Goal: Information Seeking & Learning: Check status

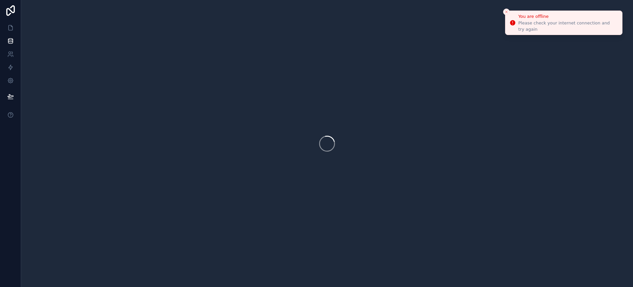
click at [507, 12] on icon "Close toast" at bounding box center [507, 12] width 4 height 4
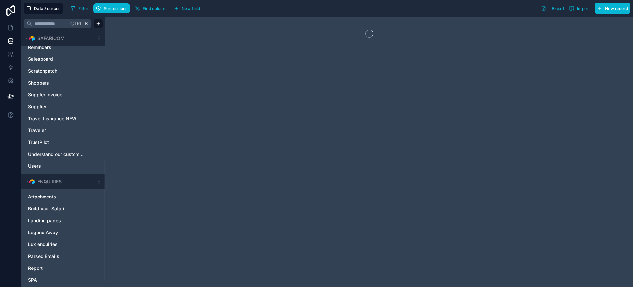
scroll to position [290, 0]
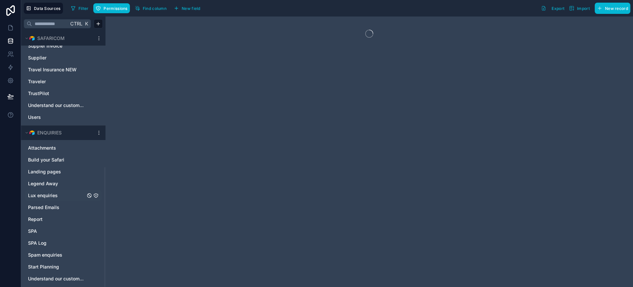
click at [39, 195] on span "Lux enquiries" at bounding box center [43, 195] width 30 height 7
click at [80, 10] on span "Filter" at bounding box center [84, 8] width 10 height 5
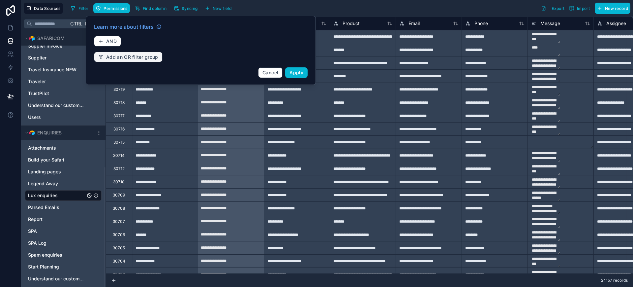
click at [141, 56] on span "Add an OR filter group" at bounding box center [132, 57] width 52 height 6
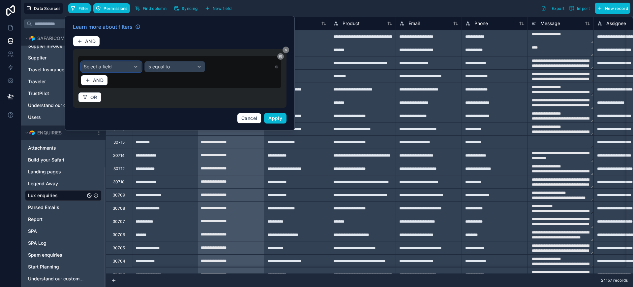
click at [132, 65] on div "Select a field" at bounding box center [111, 66] width 60 height 11
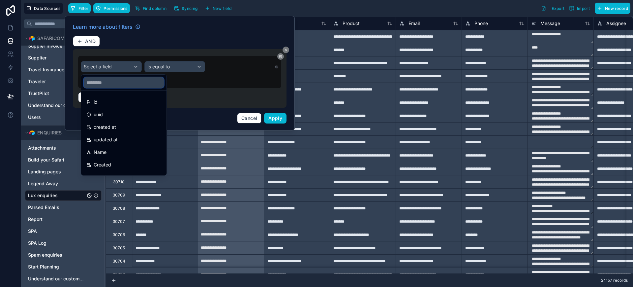
click at [129, 80] on input "text" at bounding box center [124, 82] width 80 height 11
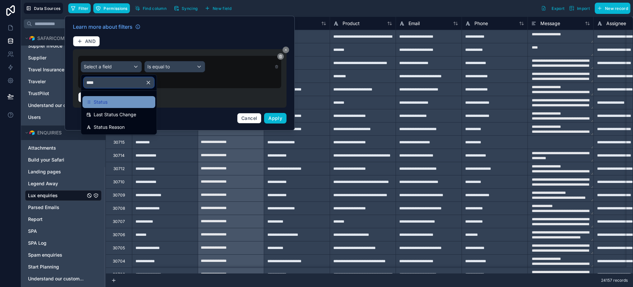
type input "****"
click at [121, 102] on div "Status" at bounding box center [118, 102] width 65 height 8
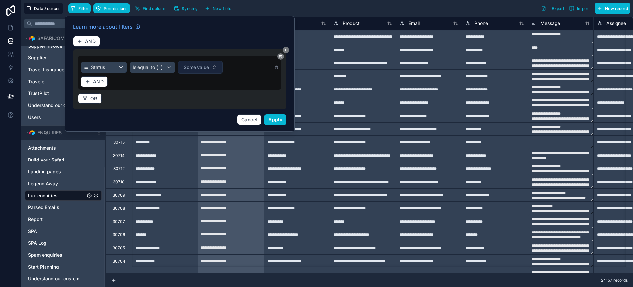
click at [203, 67] on span "Some value" at bounding box center [196, 67] width 25 height 7
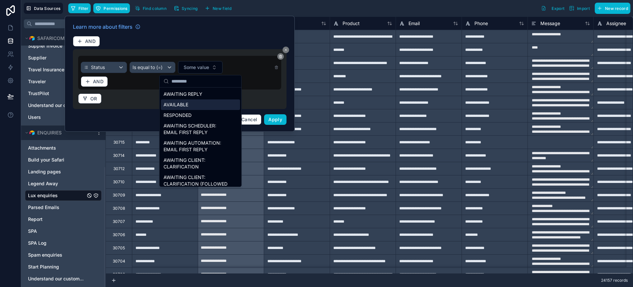
click at [194, 105] on div "AVAILABLE" at bounding box center [200, 104] width 79 height 11
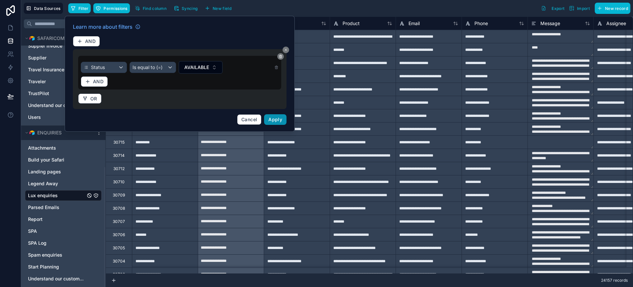
click at [277, 120] on span "Apply" at bounding box center [276, 119] width 14 height 6
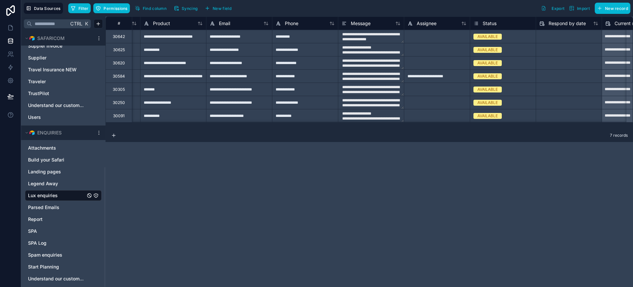
scroll to position [0, 214]
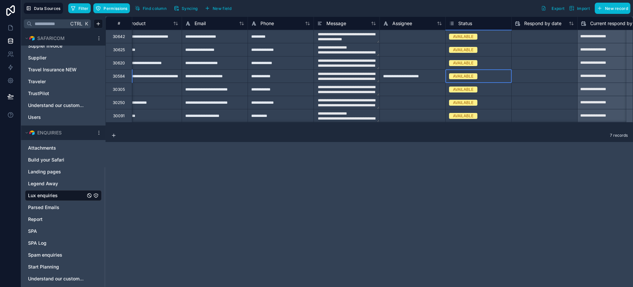
click at [468, 77] on div "AVAILABLE" at bounding box center [463, 76] width 20 height 6
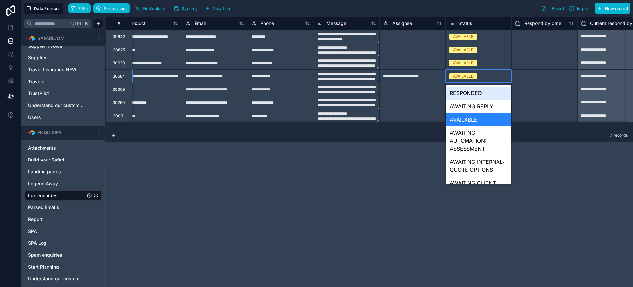
click at [468, 77] on div "AVAILABLE" at bounding box center [463, 76] width 20 height 6
click at [480, 107] on div "AWAITING REPLY" at bounding box center [479, 106] width 66 height 13
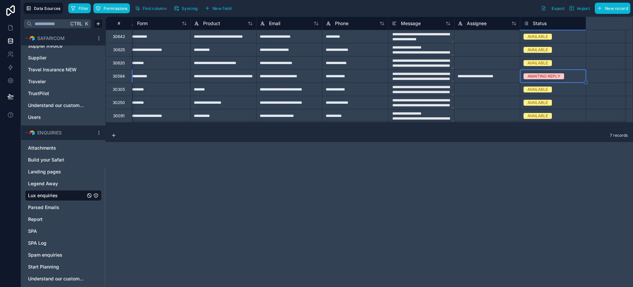
scroll to position [0, 0]
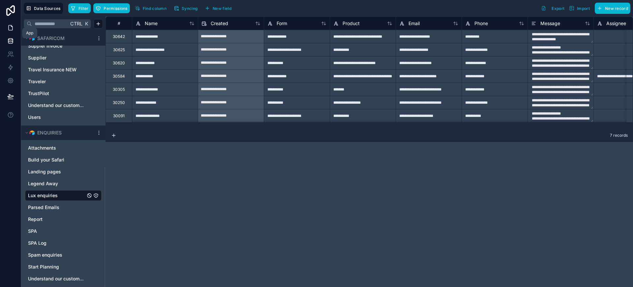
click at [11, 28] on icon at bounding box center [10, 27] width 7 height 7
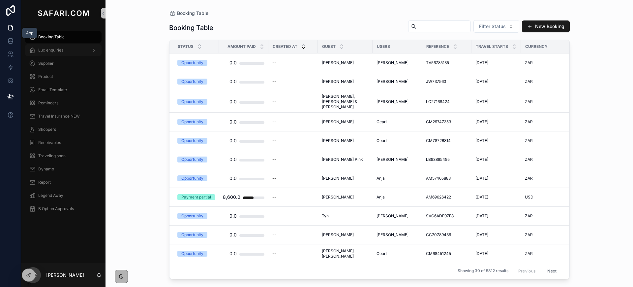
click at [53, 50] on span "Lux enquiries" at bounding box center [50, 49] width 25 height 5
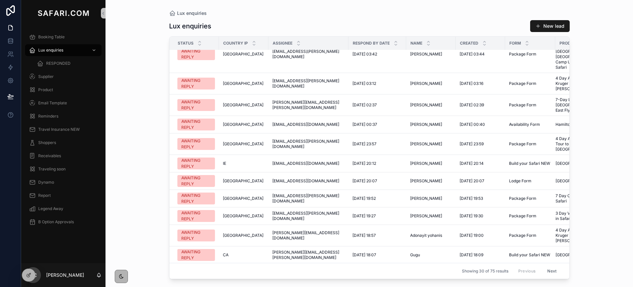
scroll to position [343, 0]
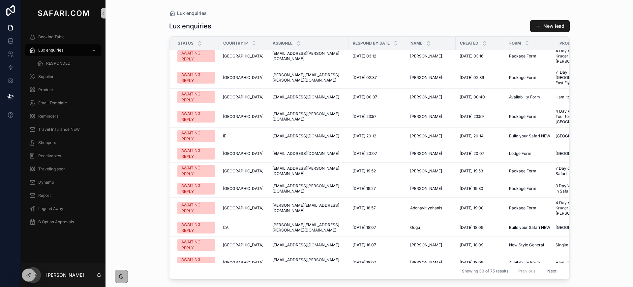
click at [547, 266] on button "Next" at bounding box center [552, 271] width 18 height 10
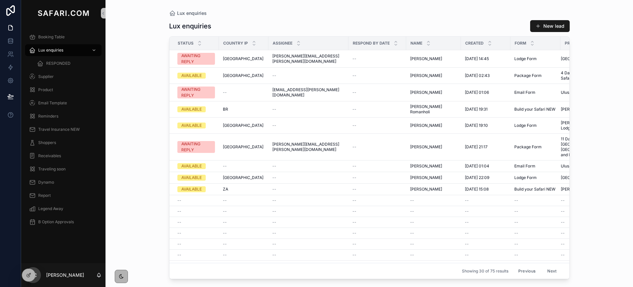
click at [525, 266] on button "Previous" at bounding box center [527, 271] width 26 height 10
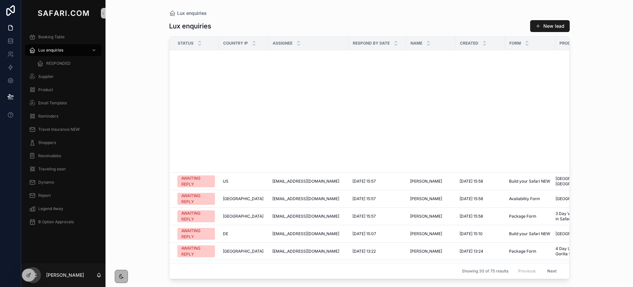
scroll to position [343, 0]
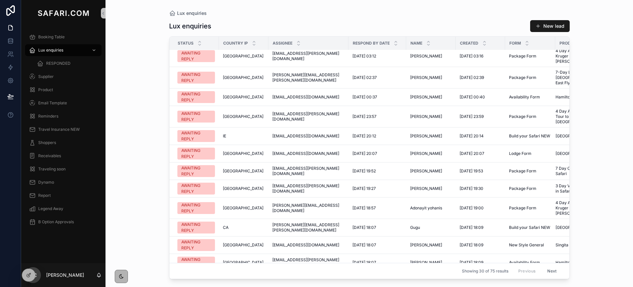
click at [552, 266] on button "Next" at bounding box center [552, 271] width 18 height 10
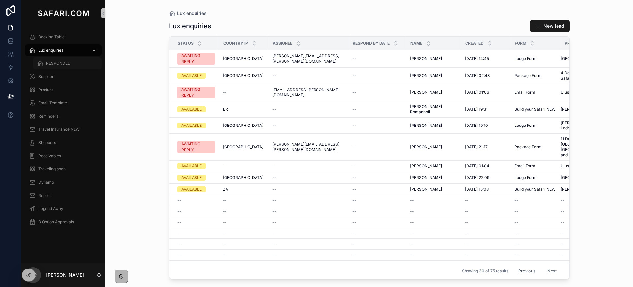
click at [71, 61] on div "RESPONDED" at bounding box center [67, 63] width 61 height 11
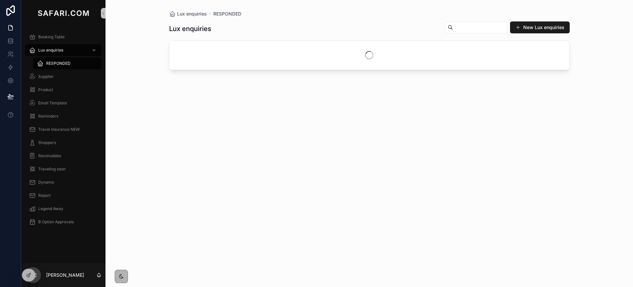
click at [453, 28] on input "scrollable content" at bounding box center [480, 27] width 54 height 9
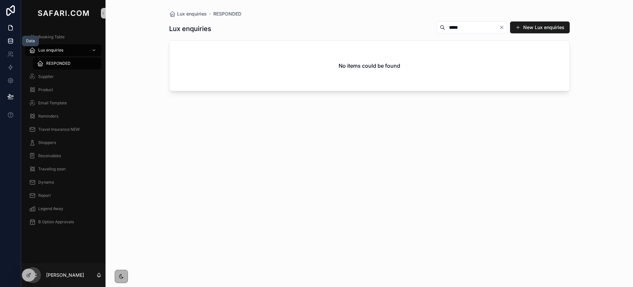
type input "*****"
click at [13, 38] on icon at bounding box center [10, 41] width 7 height 7
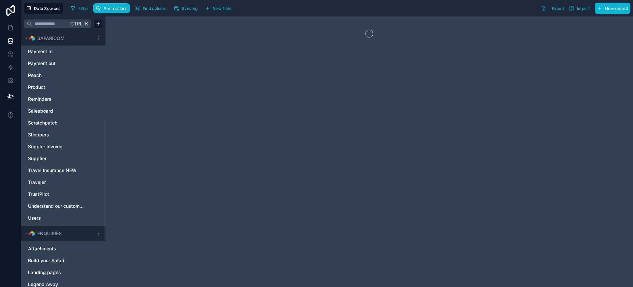
scroll to position [290, 0]
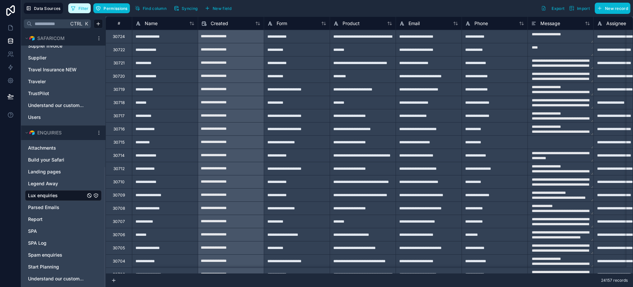
click at [80, 9] on span "Filter" at bounding box center [84, 8] width 10 height 5
type textarea "**********"
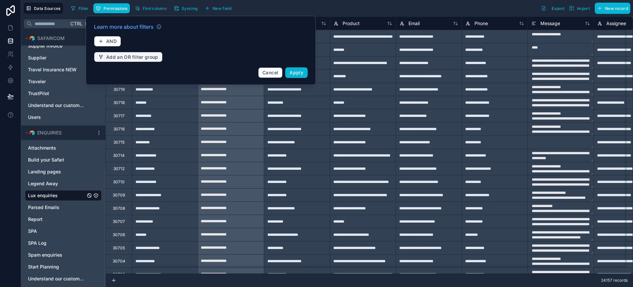
click at [116, 57] on span "Add an OR filter group" at bounding box center [132, 57] width 52 height 6
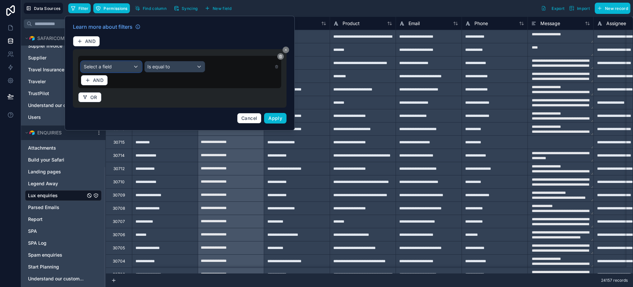
click at [132, 67] on div "Select a field" at bounding box center [111, 66] width 60 height 11
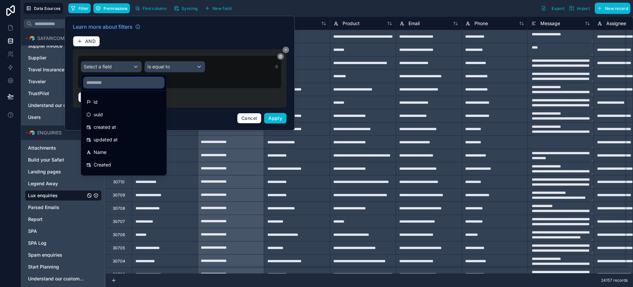
click at [128, 86] on input "text" at bounding box center [124, 82] width 80 height 11
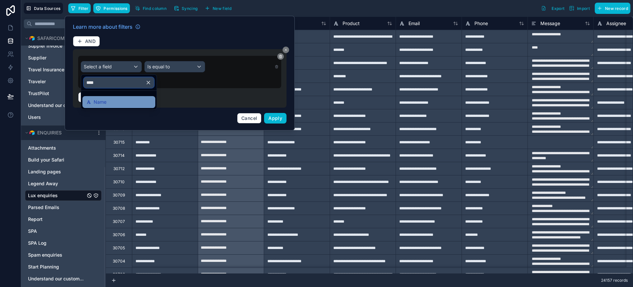
type input "****"
click at [123, 101] on div "Name" at bounding box center [118, 102] width 65 height 8
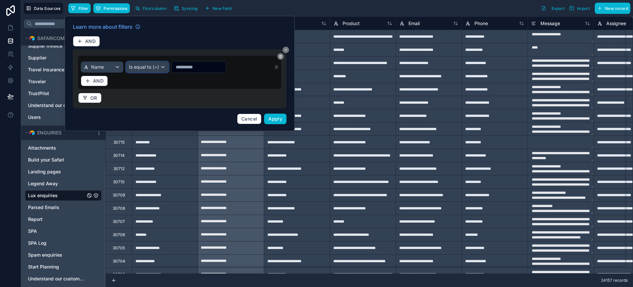
click at [151, 63] on div "Is equal to (=)" at bounding box center [147, 67] width 42 height 11
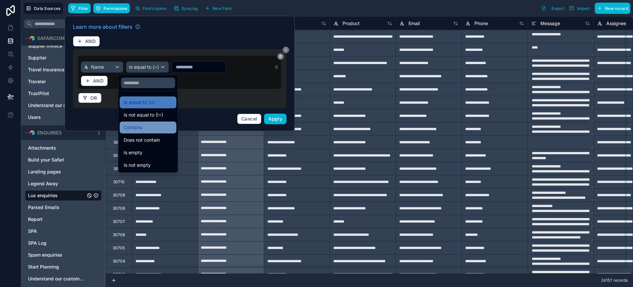
click at [138, 123] on span "Contains" at bounding box center [133, 127] width 19 height 8
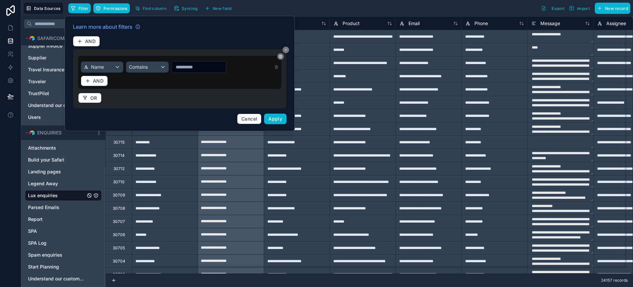
click at [185, 68] on input "text" at bounding box center [199, 66] width 54 height 9
type input "*****"
click at [278, 116] on span "Apply" at bounding box center [276, 119] width 14 height 6
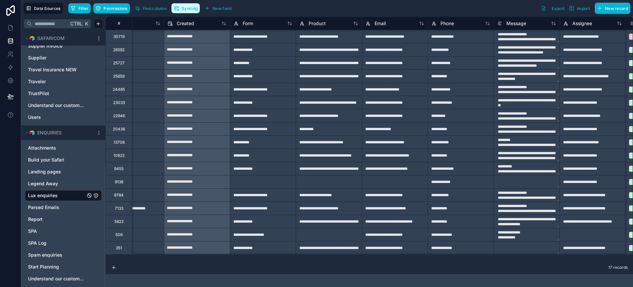
scroll to position [0, 28]
